Goal: Task Accomplishment & Management: Manage account settings

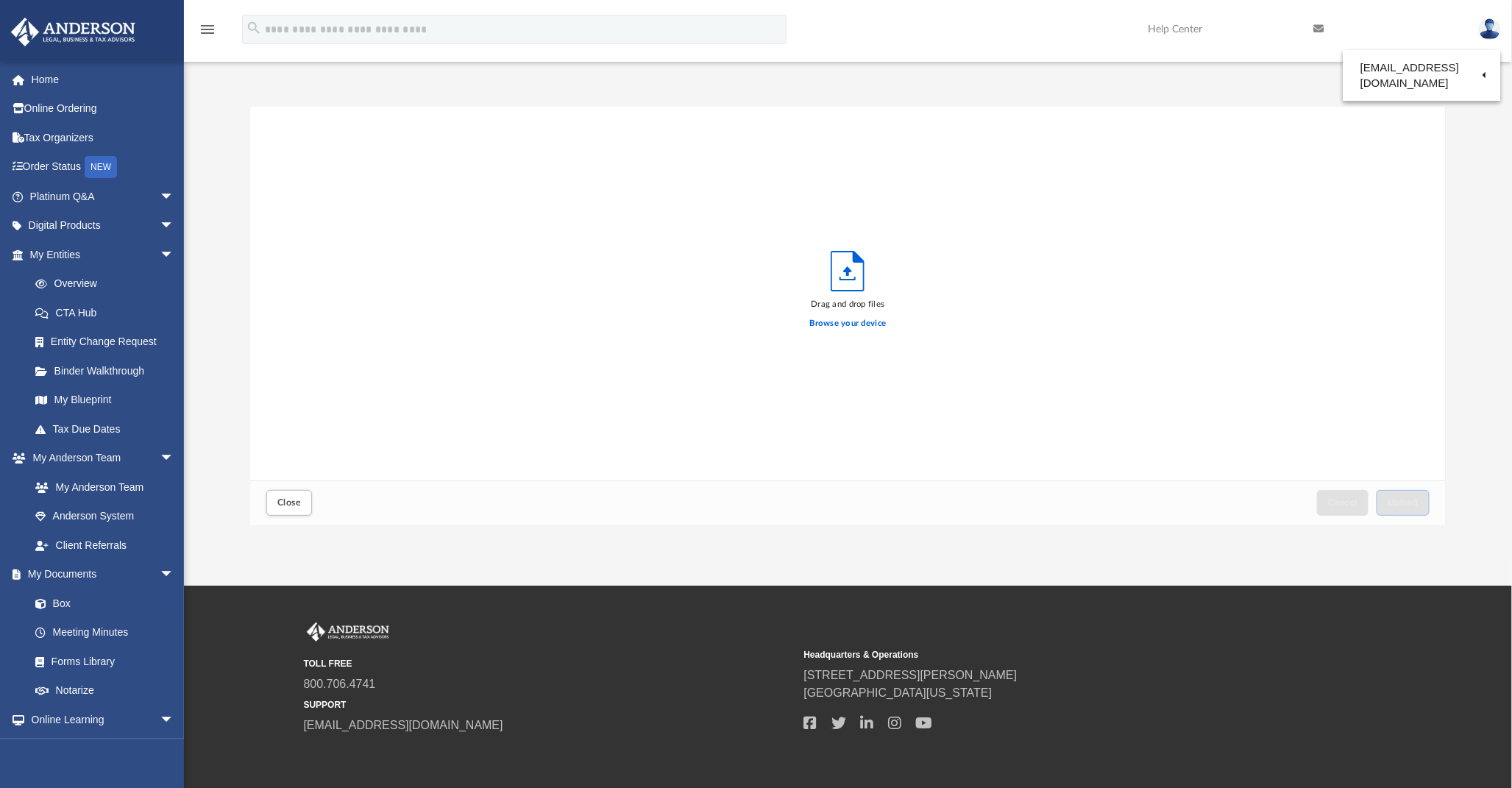
scroll to position [361, 1182]
click at [288, 498] on span "Close" at bounding box center [289, 502] width 24 height 9
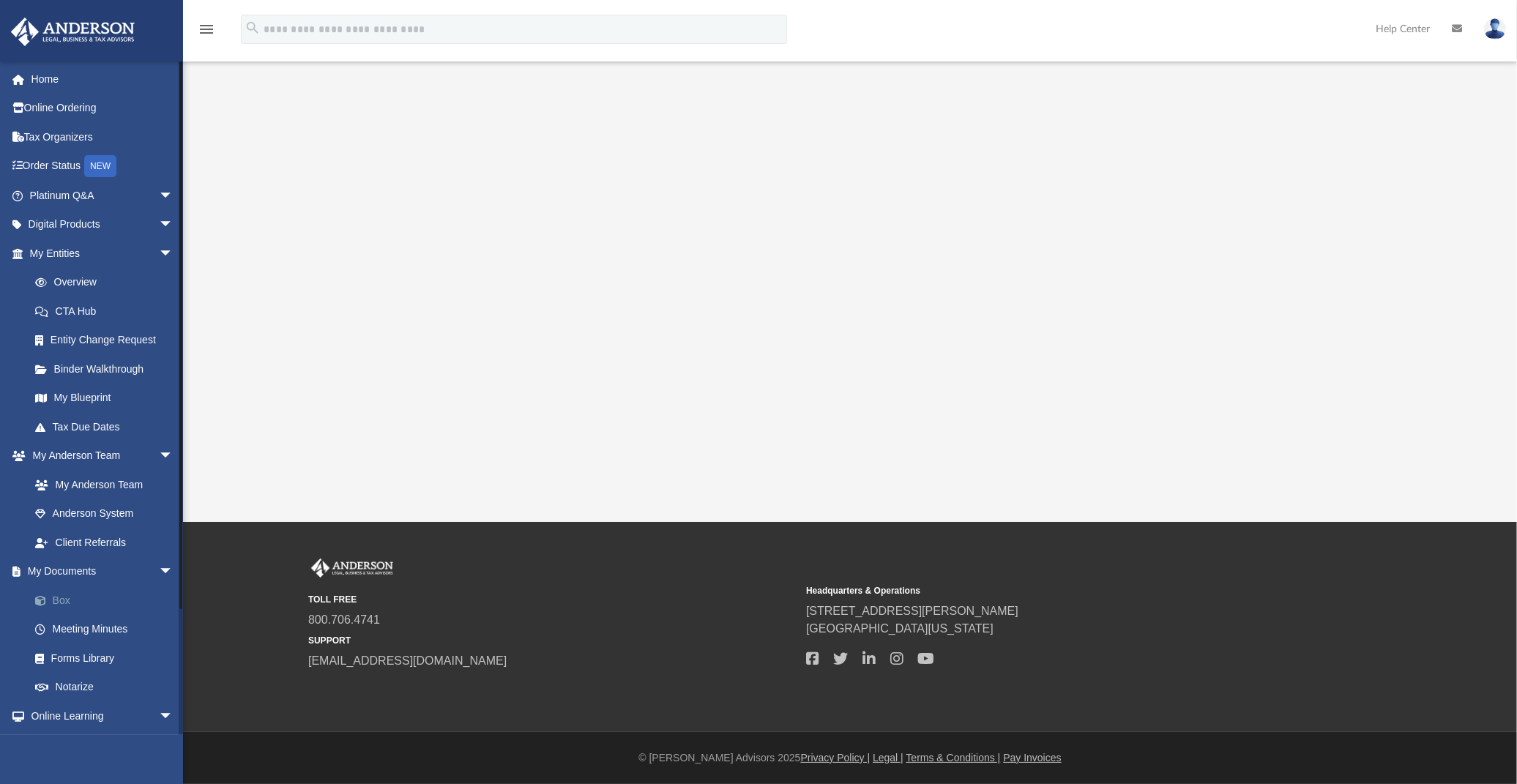
click at [49, 597] on span at bounding box center [48, 601] width 10 height 11
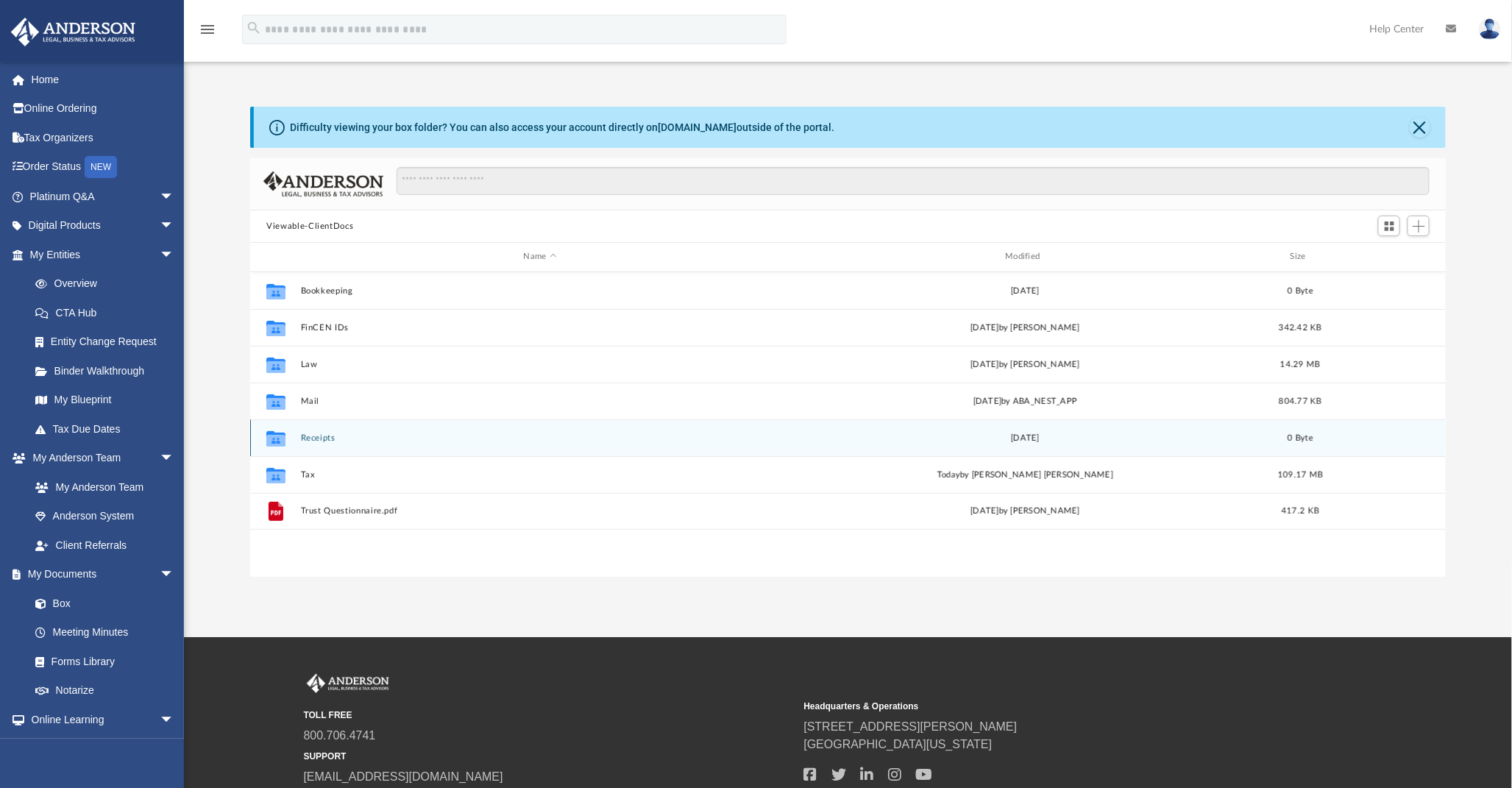
scroll to position [321, 1182]
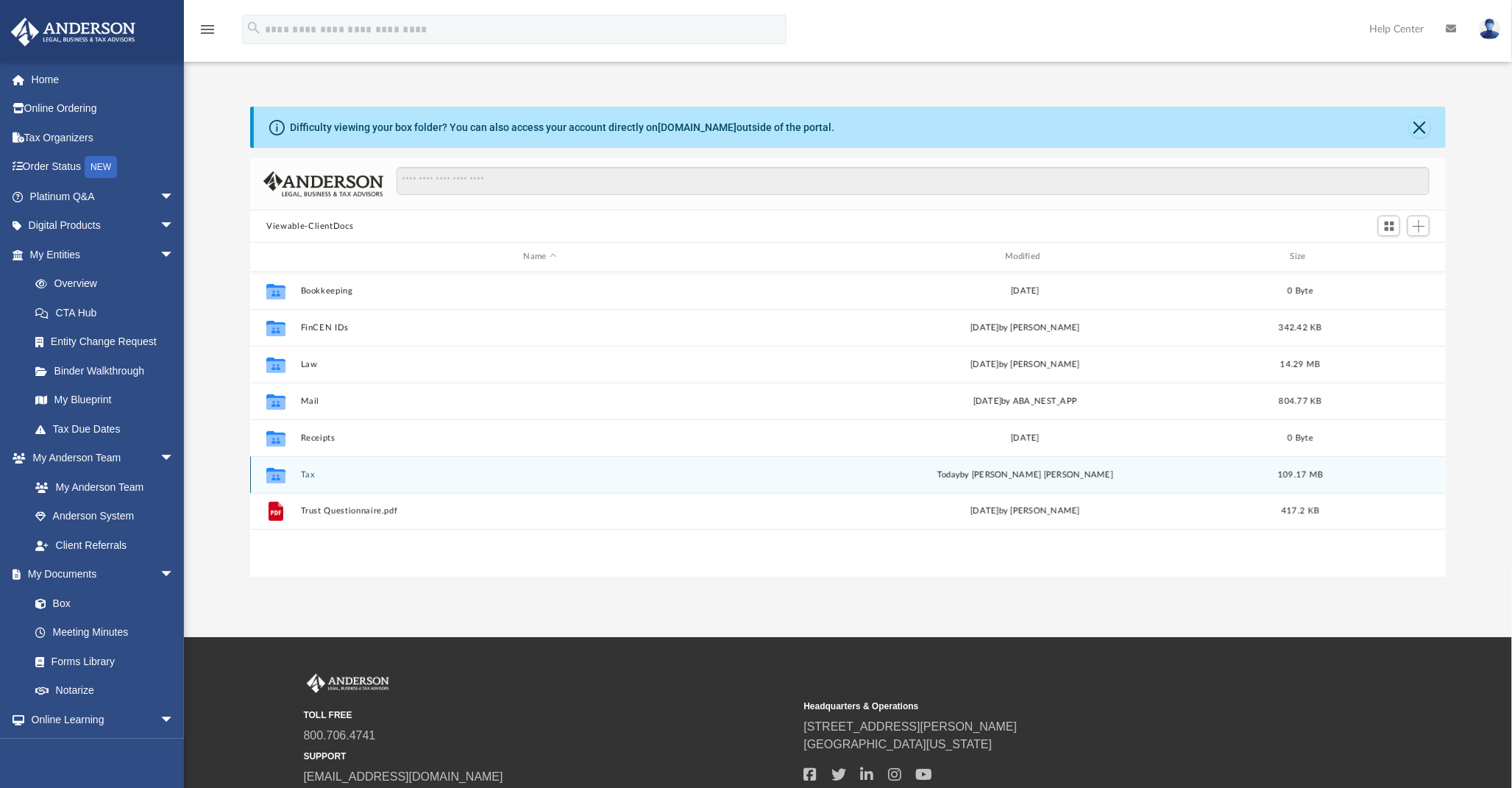
click at [306, 474] on button "Tax" at bounding box center [540, 475] width 479 height 10
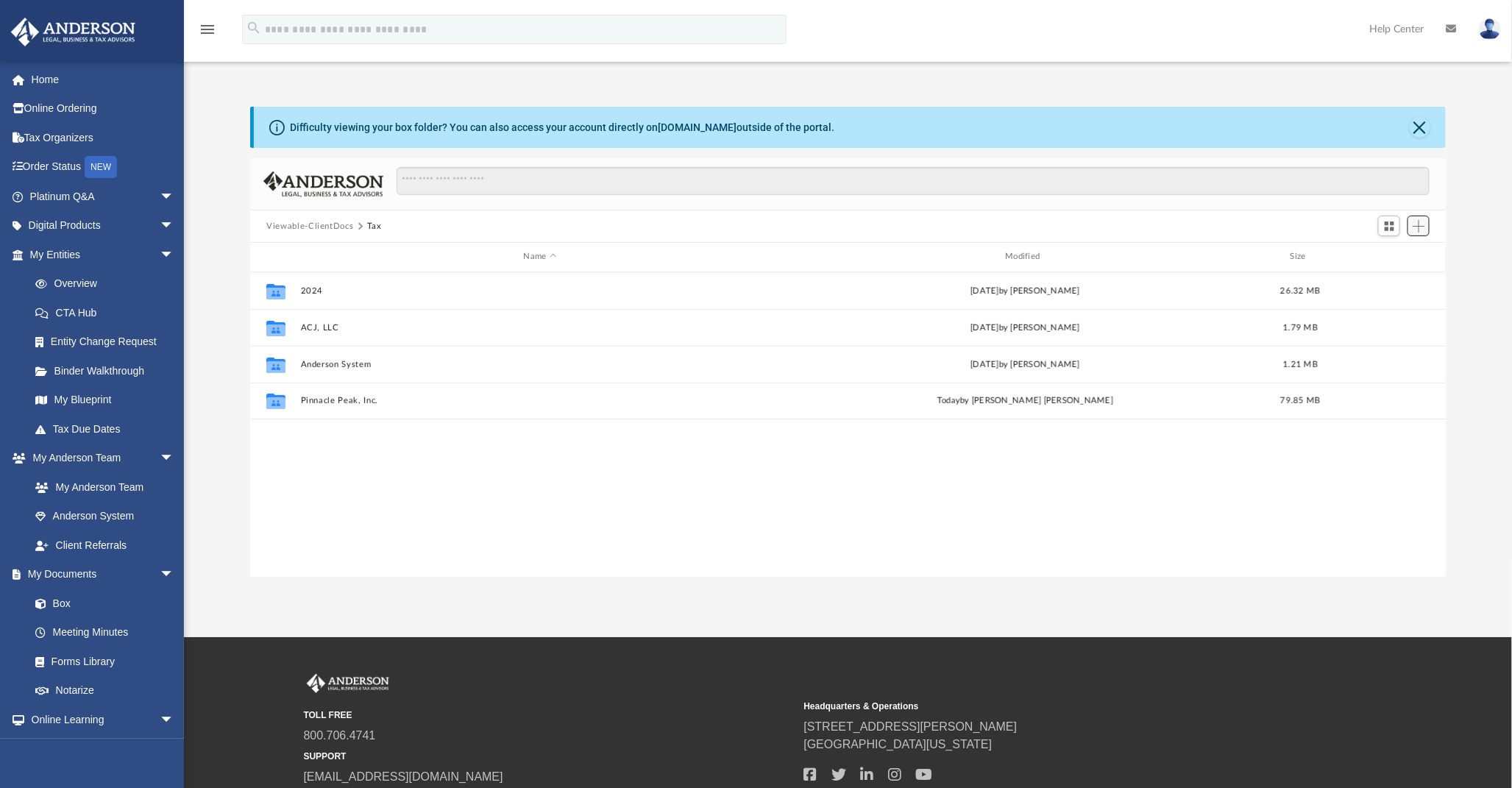
click at [1421, 225] on span "Add" at bounding box center [1418, 226] width 12 height 12
click at [1388, 256] on li "Upload" at bounding box center [1398, 255] width 47 height 15
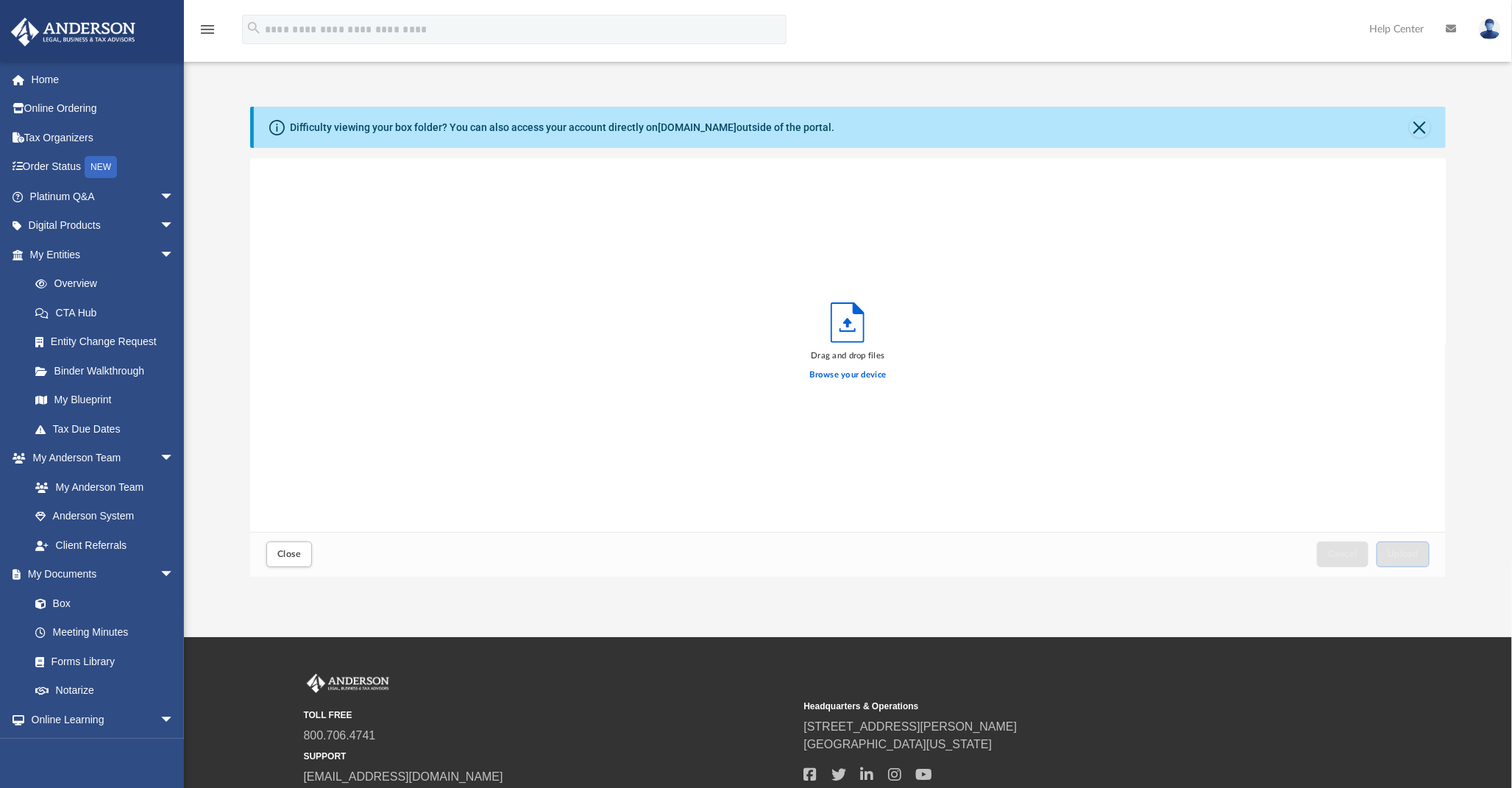
scroll to position [361, 1182]
click at [1417, 556] on span "Upload" at bounding box center [1403, 553] width 31 height 9
click at [290, 554] on span "Close" at bounding box center [289, 553] width 24 height 9
